Goal: Information Seeking & Learning: Learn about a topic

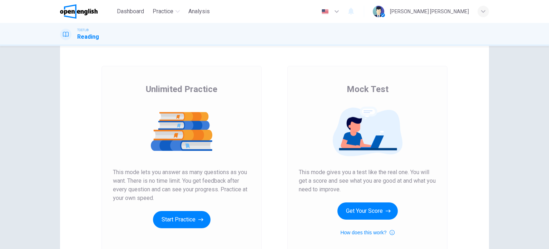
scroll to position [36, 0]
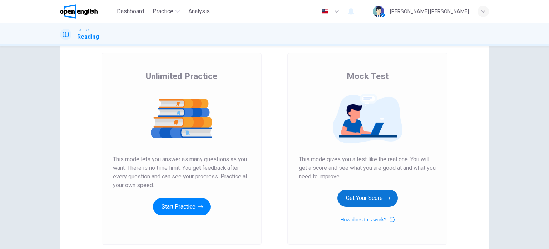
click at [367, 198] on button "Get Your Score" at bounding box center [368, 197] width 60 height 17
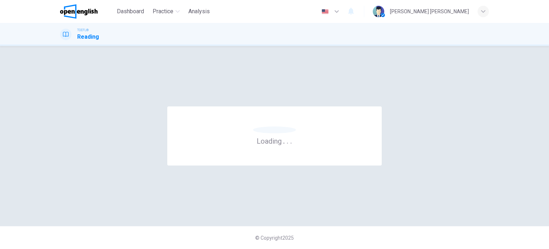
scroll to position [0, 0]
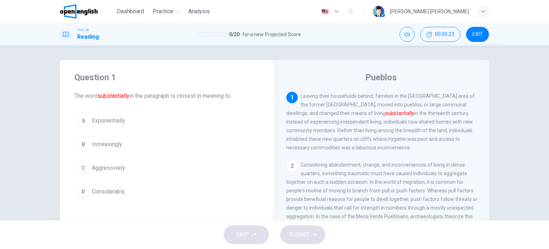
click at [83, 191] on div "D" at bounding box center [83, 191] width 11 height 11
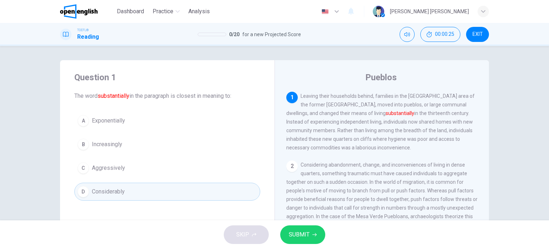
click at [310, 237] on button "SUBMIT" at bounding box center [302, 234] width 45 height 19
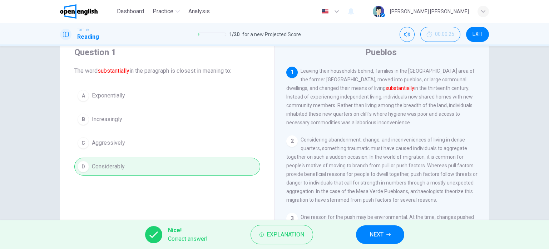
scroll to position [36, 0]
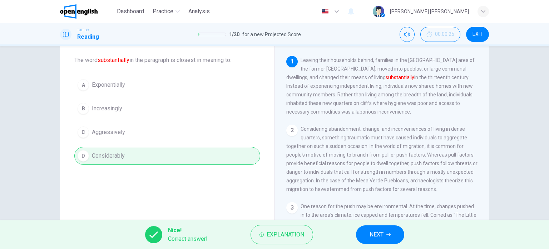
click at [392, 237] on button "NEXT" at bounding box center [380, 234] width 48 height 19
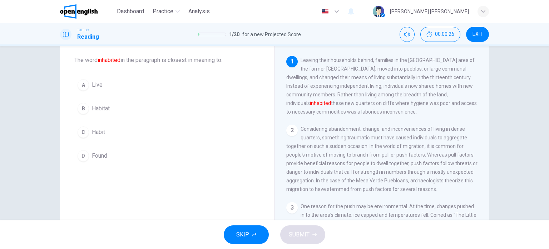
scroll to position [0, 0]
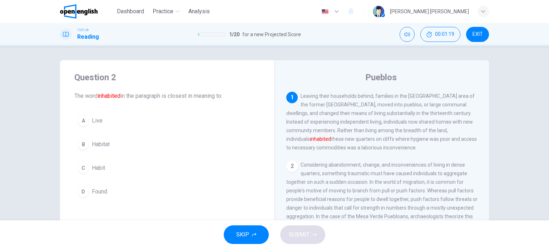
click at [84, 190] on div "D" at bounding box center [83, 191] width 11 height 11
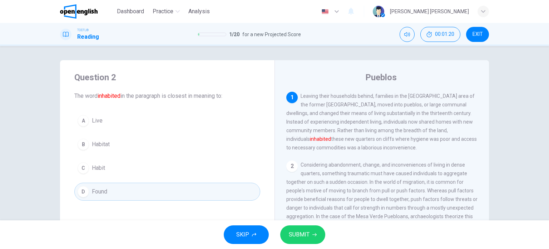
click at [308, 230] on span "SUBMIT" at bounding box center [299, 234] width 21 height 10
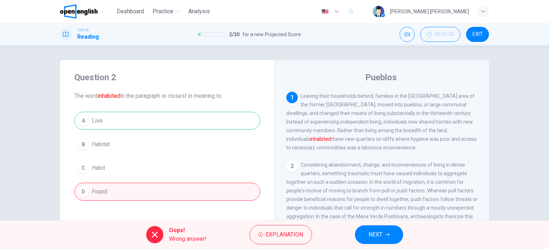
click at [101, 120] on div "A Live B Habitat C Habit D Found" at bounding box center [167, 156] width 186 height 89
click at [289, 236] on span "Explanation" at bounding box center [285, 234] width 38 height 10
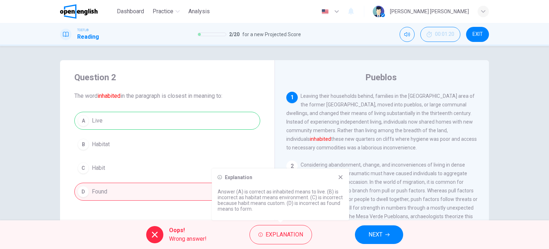
click at [386, 236] on icon "button" at bounding box center [388, 234] width 4 height 4
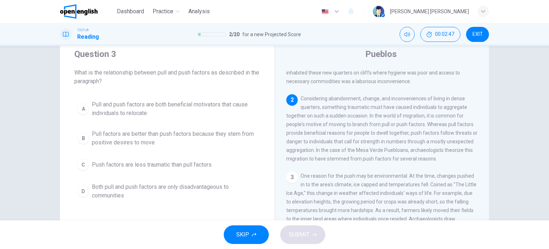
scroll to position [36, 0]
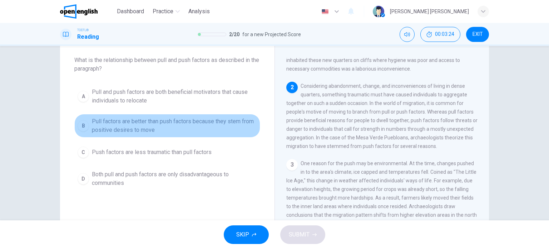
click at [83, 124] on div "B" at bounding box center [83, 125] width 11 height 11
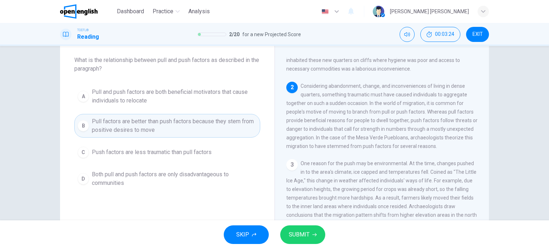
click at [302, 228] on button "SUBMIT" at bounding box center [302, 234] width 45 height 19
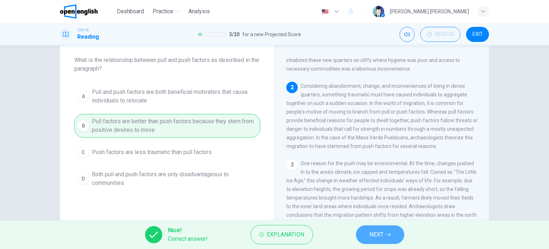
click at [383, 235] on span "NEXT" at bounding box center [377, 234] width 14 height 10
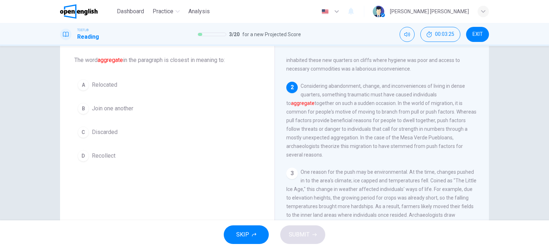
scroll to position [70, 0]
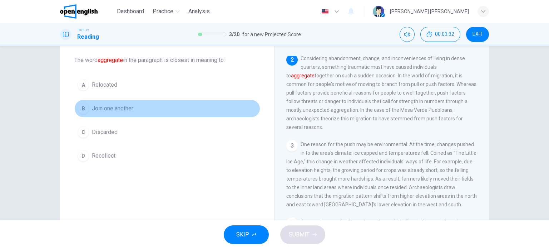
click at [84, 108] on div "B" at bounding box center [83, 108] width 11 height 11
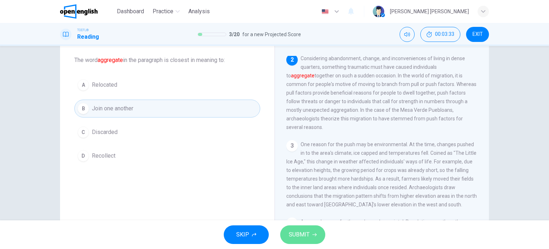
click at [306, 233] on span "SUBMIT" at bounding box center [299, 234] width 21 height 10
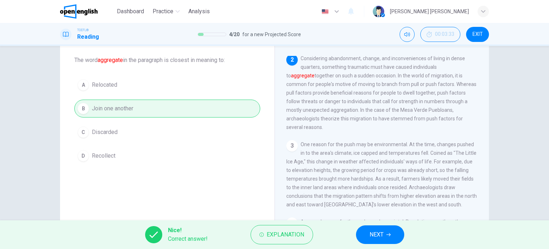
click at [378, 233] on span "NEXT" at bounding box center [377, 234] width 14 height 10
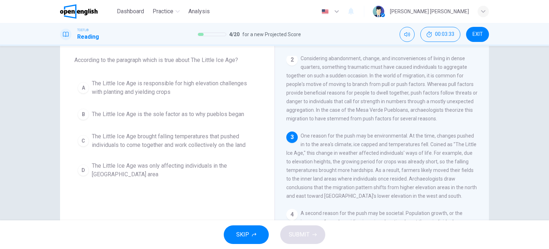
scroll to position [87, 0]
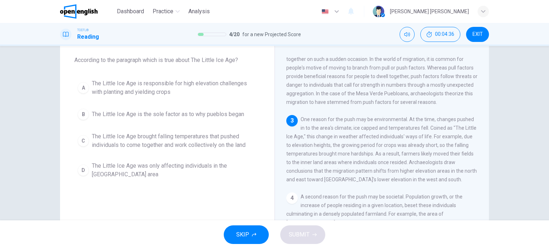
click at [84, 138] on div "C" at bounding box center [83, 140] width 11 height 11
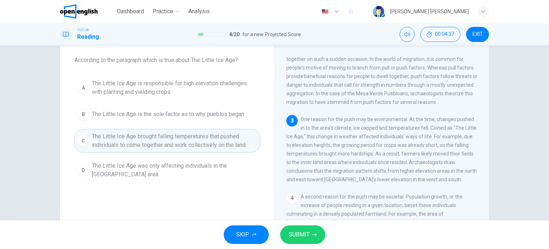
click at [303, 231] on span "SUBMIT" at bounding box center [299, 234] width 21 height 10
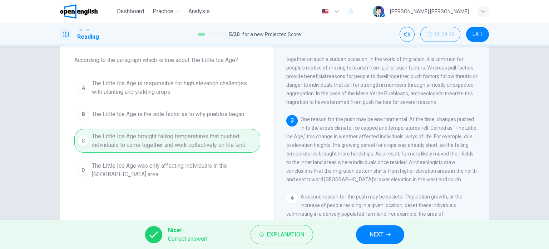
click at [384, 234] on button "NEXT" at bounding box center [380, 234] width 48 height 19
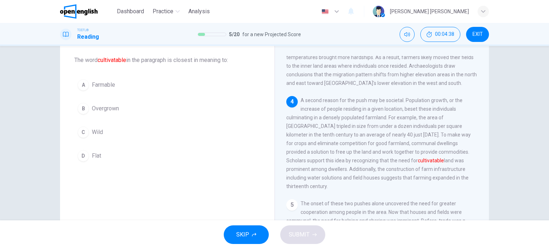
scroll to position [184, 0]
click at [81, 87] on div "A" at bounding box center [83, 84] width 11 height 11
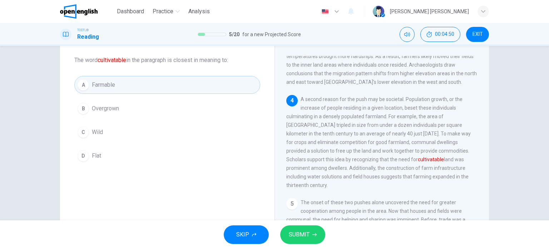
click at [303, 233] on span "SUBMIT" at bounding box center [299, 234] width 21 height 10
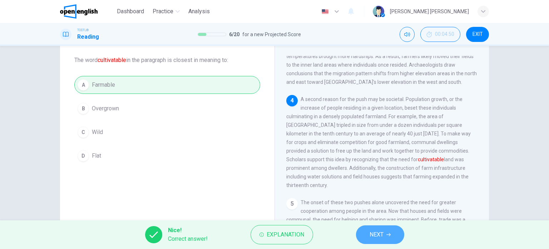
click at [370, 233] on span "NEXT" at bounding box center [377, 234] width 14 height 10
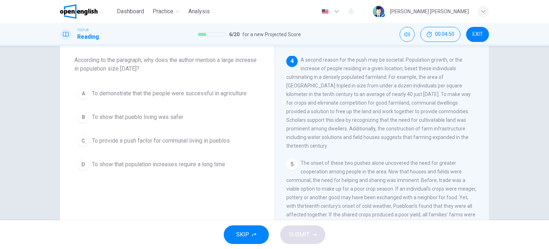
scroll to position [228, 0]
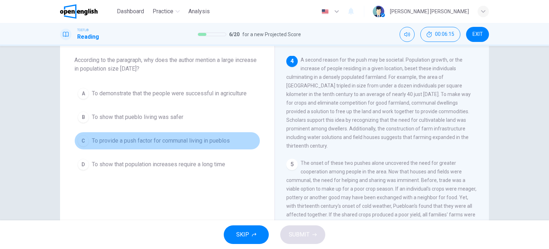
click at [78, 139] on div "C" at bounding box center [83, 140] width 11 height 11
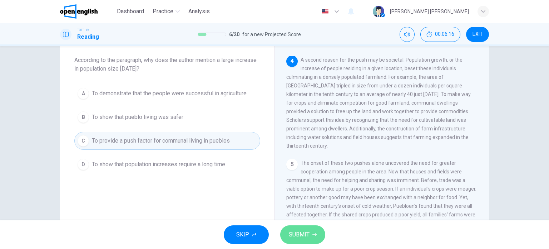
click at [299, 233] on span "SUBMIT" at bounding box center [299, 234] width 21 height 10
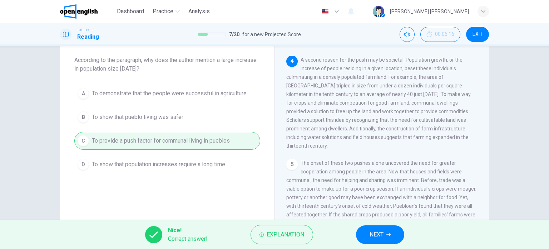
click at [380, 233] on span "NEXT" at bounding box center [377, 234] width 14 height 10
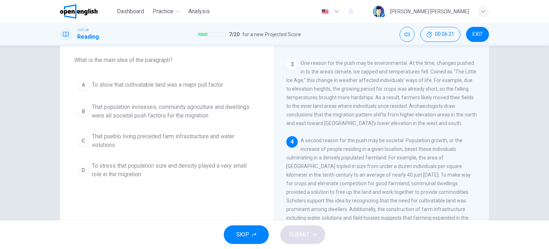
scroll to position [179, 0]
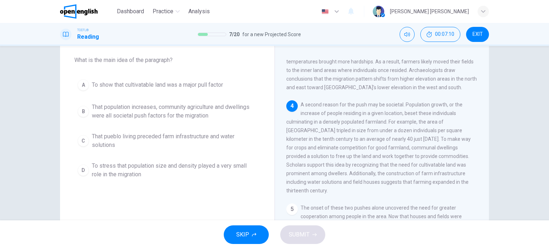
click at [81, 112] on div "B" at bounding box center [83, 111] width 11 height 11
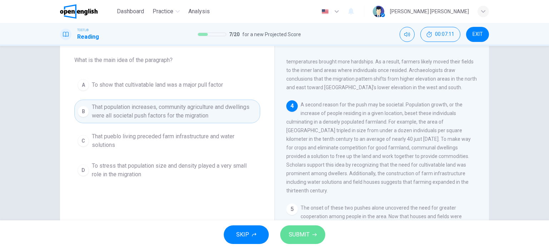
click at [304, 236] on span "SUBMIT" at bounding box center [299, 234] width 21 height 10
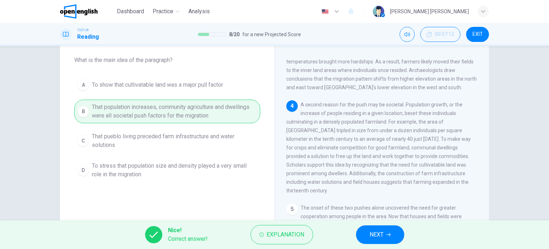
click at [380, 230] on span "NEXT" at bounding box center [377, 234] width 14 height 10
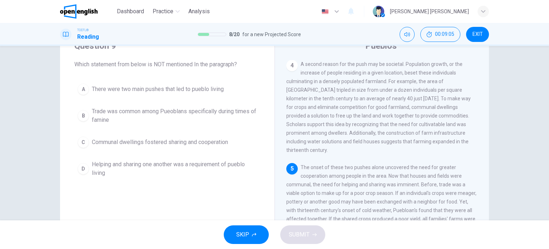
scroll to position [67, 0]
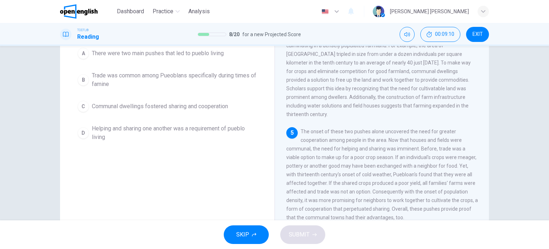
click at [82, 78] on div "B" at bounding box center [83, 79] width 11 height 11
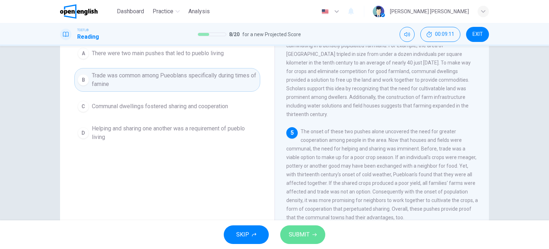
click at [307, 238] on span "SUBMIT" at bounding box center [299, 234] width 21 height 10
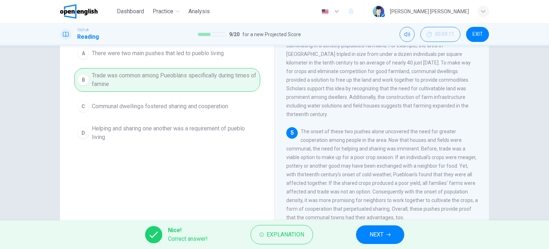
click at [379, 234] on span "NEXT" at bounding box center [377, 234] width 14 height 10
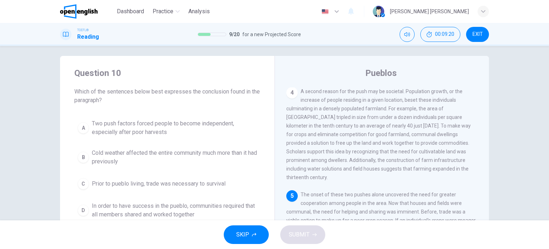
scroll to position [40, 0]
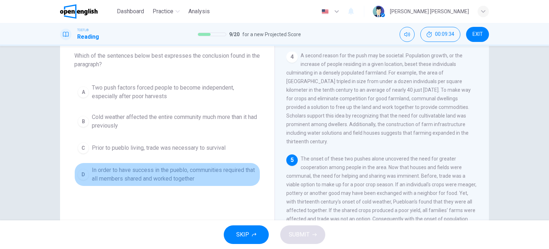
click at [89, 175] on button "D In order to have success in the pueblo, communities required that all members…" at bounding box center [167, 174] width 186 height 24
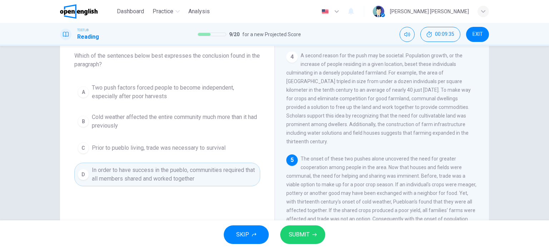
click at [305, 231] on span "SUBMIT" at bounding box center [299, 234] width 21 height 10
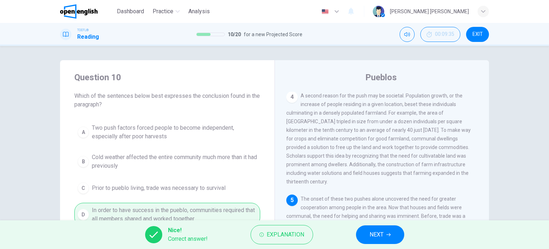
scroll to position [0, 0]
click at [373, 234] on span "NEXT" at bounding box center [377, 234] width 14 height 10
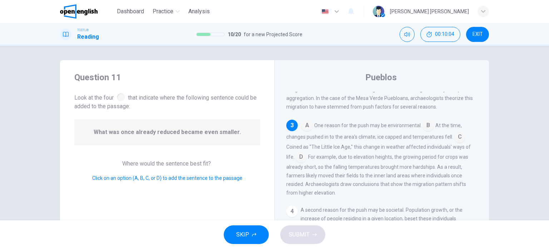
scroll to position [129, 0]
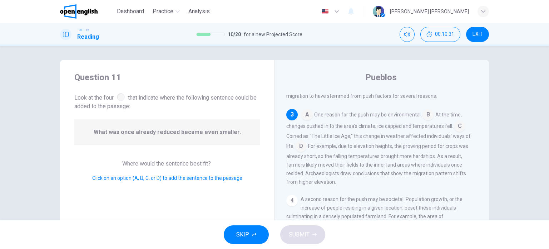
click at [300, 150] on input at bounding box center [300, 146] width 11 height 11
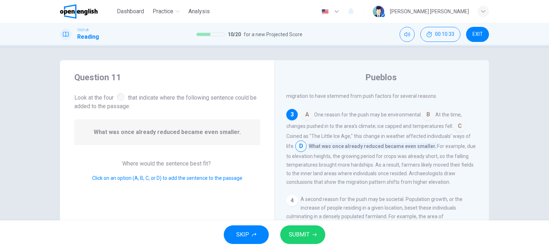
click at [302, 232] on span "SUBMIT" at bounding box center [299, 234] width 21 height 10
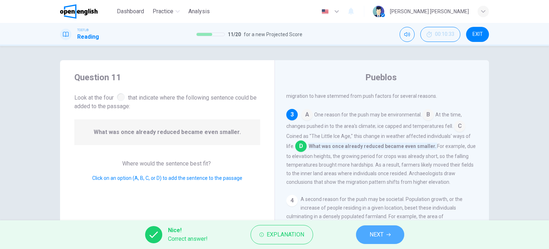
click at [385, 237] on button "NEXT" at bounding box center [380, 234] width 48 height 19
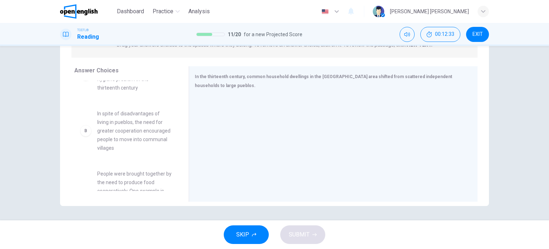
scroll to position [0, 0]
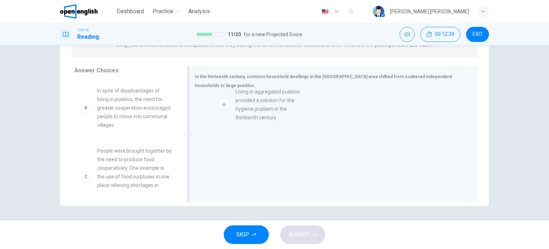
drag, startPoint x: 137, startPoint y: 101, endPoint x: 279, endPoint y: 104, distance: 142.4
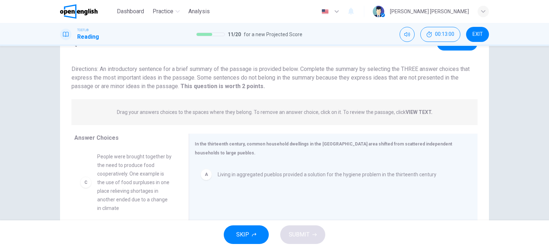
scroll to position [63, 0]
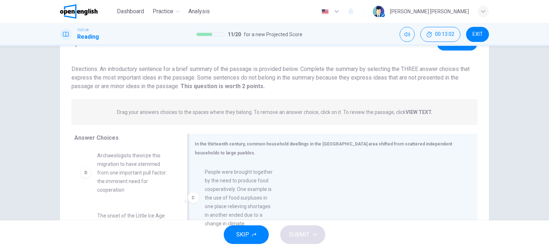
drag, startPoint x: 131, startPoint y: 178, endPoint x: 242, endPoint y: 196, distance: 112.8
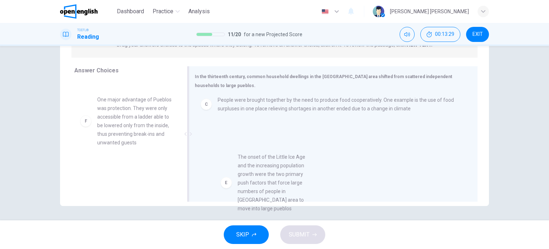
scroll to position [34, 0]
drag, startPoint x: 149, startPoint y: 141, endPoint x: 289, endPoint y: 160, distance: 141.2
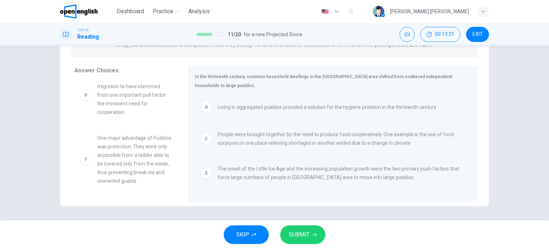
scroll to position [37, 0]
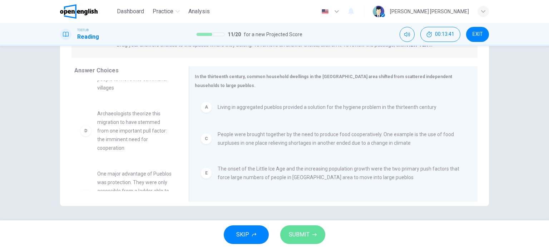
click at [309, 237] on button "SUBMIT" at bounding box center [302, 234] width 45 height 19
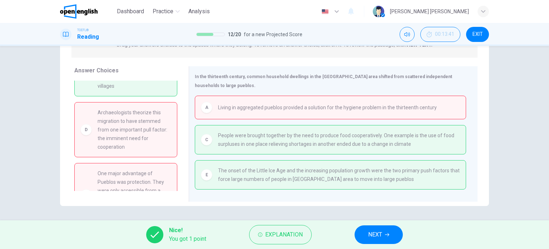
scroll to position [0, 0]
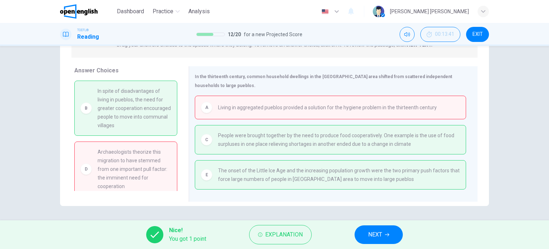
click at [381, 227] on button "NEXT" at bounding box center [379, 234] width 48 height 19
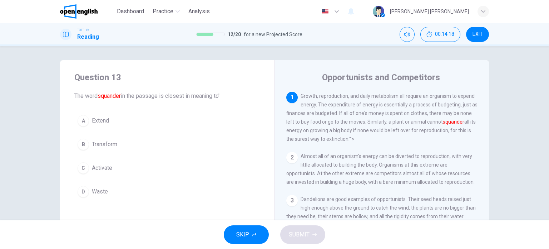
click at [83, 192] on div "D" at bounding box center [83, 191] width 11 height 11
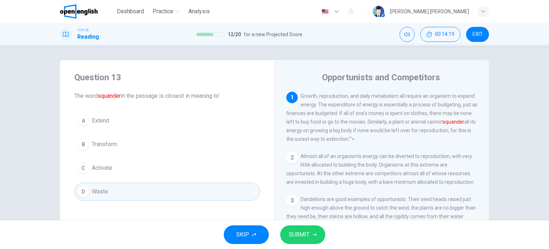
click at [298, 232] on span "SUBMIT" at bounding box center [299, 234] width 21 height 10
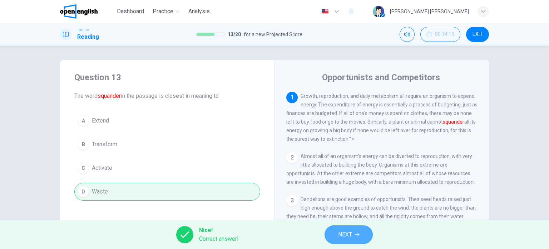
click at [342, 232] on span "NEXT" at bounding box center [345, 234] width 14 height 10
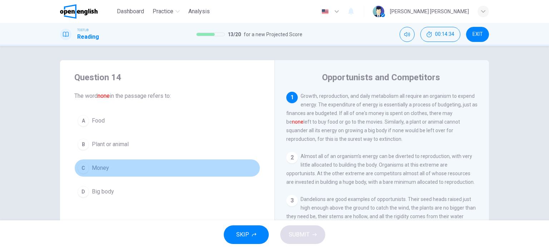
click at [85, 167] on div "C" at bounding box center [83, 167] width 11 height 11
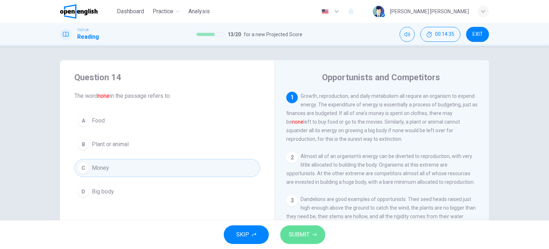
click at [311, 231] on button "SUBMIT" at bounding box center [302, 234] width 45 height 19
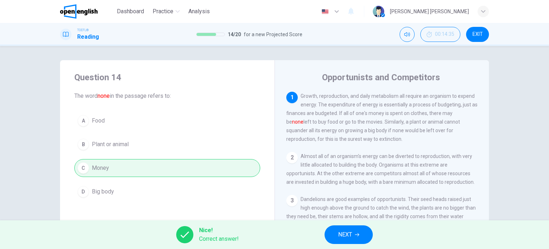
click at [343, 229] on button "NEXT" at bounding box center [349, 234] width 48 height 19
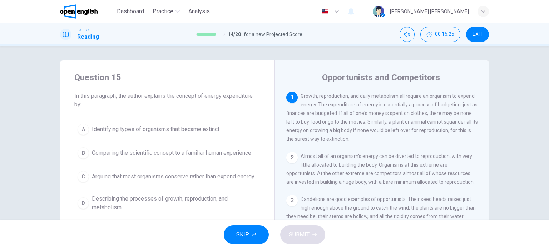
scroll to position [36, 0]
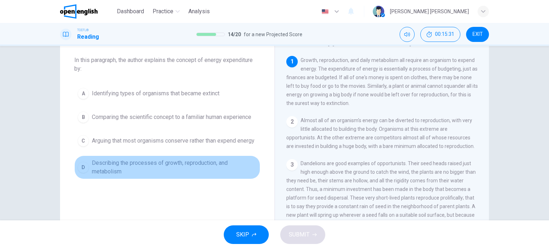
click at [108, 168] on span "Describing the processes of growth, reproduction, and metabolism" at bounding box center [174, 166] width 165 height 17
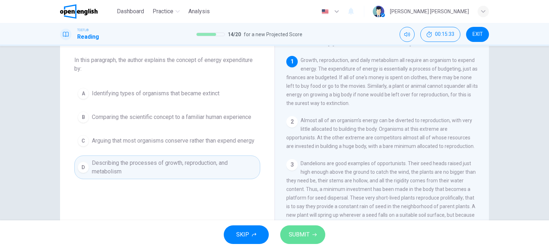
click at [304, 234] on span "SUBMIT" at bounding box center [299, 234] width 21 height 10
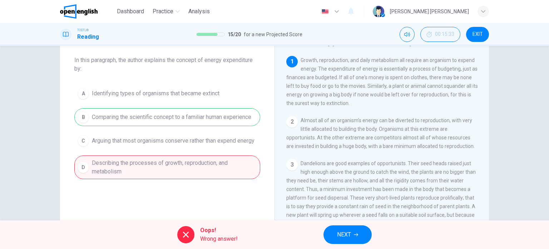
click at [183, 115] on div "A Identifying types of organisms that became extinct B Comparing the scientific…" at bounding box center [167, 131] width 186 height 94
click at [348, 234] on span "NEXT" at bounding box center [344, 234] width 14 height 10
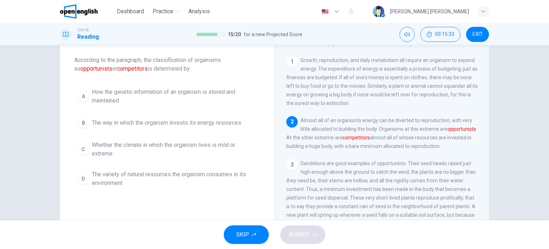
scroll to position [62, 0]
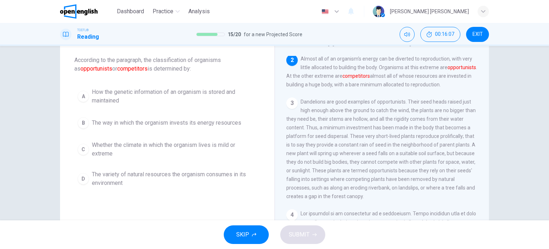
click at [106, 126] on span "The way in which the organism invests its energy resources" at bounding box center [167, 122] width 150 height 9
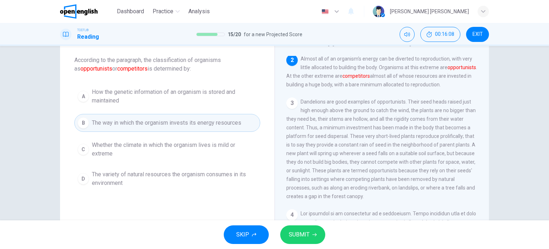
click at [295, 230] on span "SUBMIT" at bounding box center [299, 234] width 21 height 10
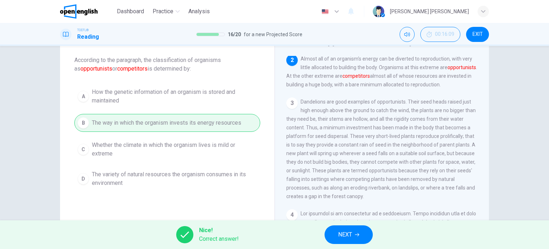
click at [334, 233] on button "NEXT" at bounding box center [349, 234] width 48 height 19
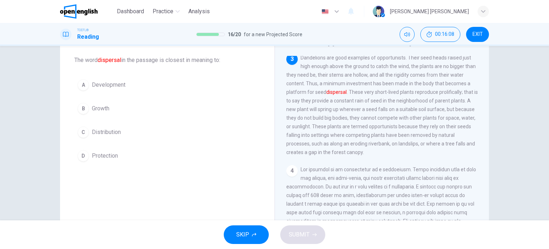
scroll to position [106, 0]
click at [86, 131] on div "C" at bounding box center [83, 131] width 11 height 11
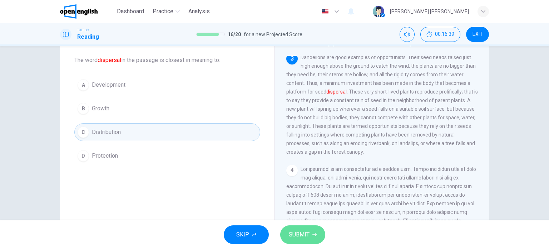
click at [308, 234] on span "SUBMIT" at bounding box center [299, 234] width 21 height 10
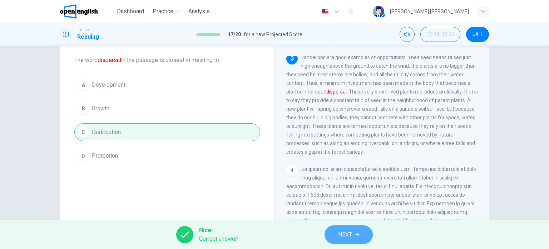
click at [343, 230] on span "NEXT" at bounding box center [345, 234] width 14 height 10
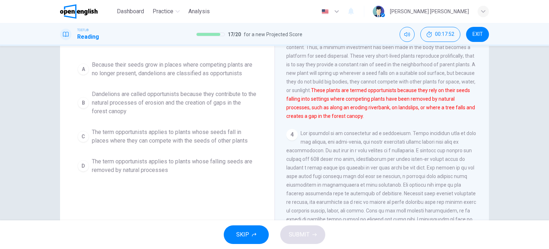
scroll to position [0, 0]
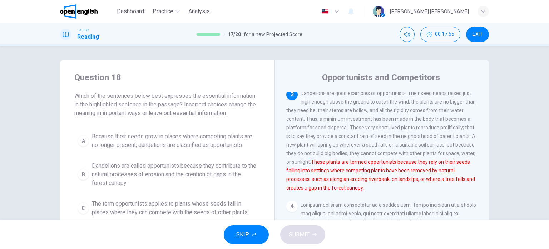
click at [155, 140] on span "Because their seeds grow in places where competing plants are no longer present…" at bounding box center [174, 140] width 165 height 17
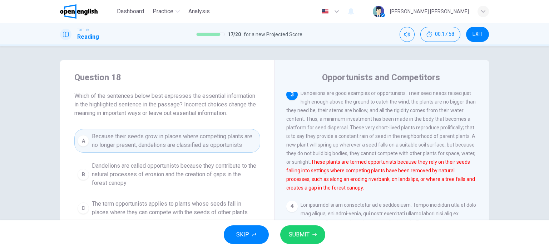
click at [312, 237] on button "SUBMIT" at bounding box center [302, 234] width 45 height 19
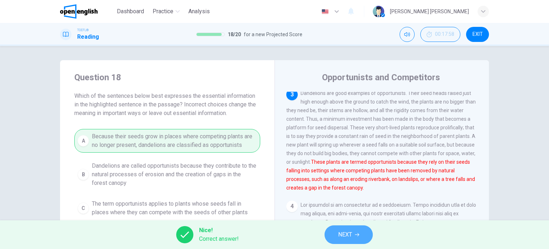
click at [342, 234] on span "NEXT" at bounding box center [345, 234] width 14 height 10
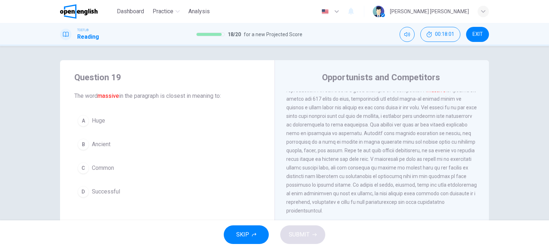
scroll to position [202, 0]
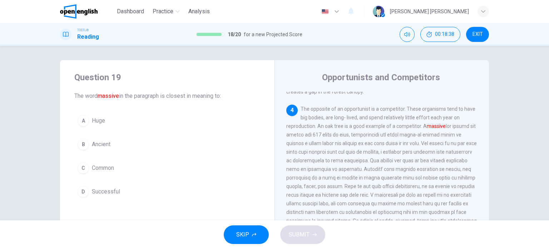
click at [84, 124] on div "A" at bounding box center [83, 120] width 11 height 11
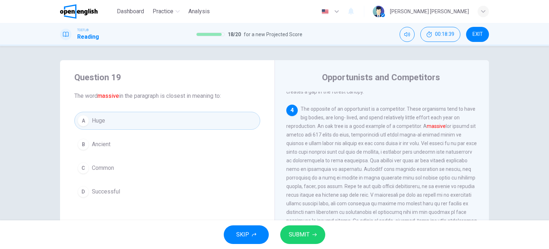
click at [312, 229] on button "SUBMIT" at bounding box center [302, 234] width 45 height 19
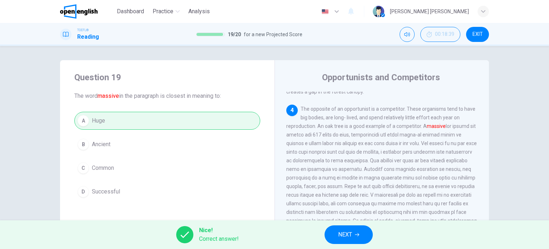
click at [353, 231] on button "NEXT" at bounding box center [349, 234] width 48 height 19
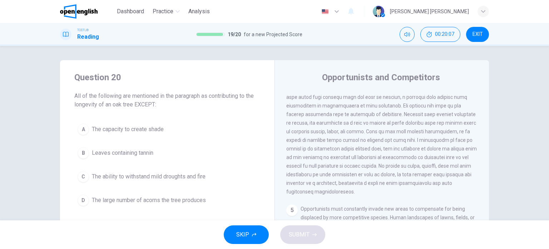
scroll to position [36, 0]
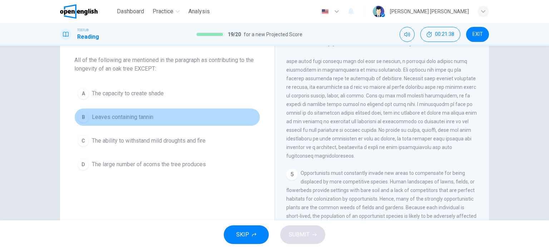
click at [141, 117] on span "Leaves containing tannin" at bounding box center [123, 117] width 62 height 9
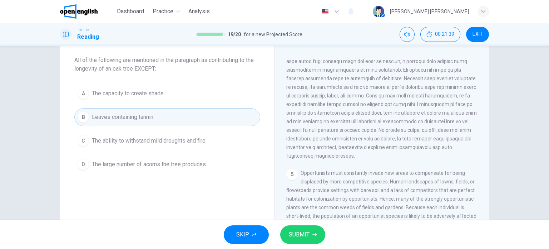
click at [313, 237] on button "SUBMIT" at bounding box center [302, 234] width 45 height 19
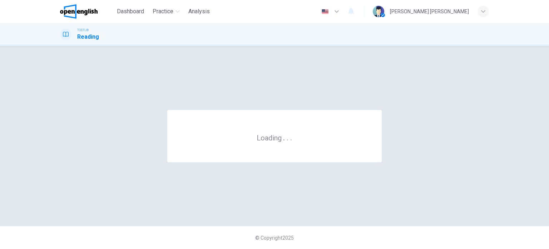
scroll to position [0, 0]
